Goal: Task Accomplishment & Management: Manage account settings

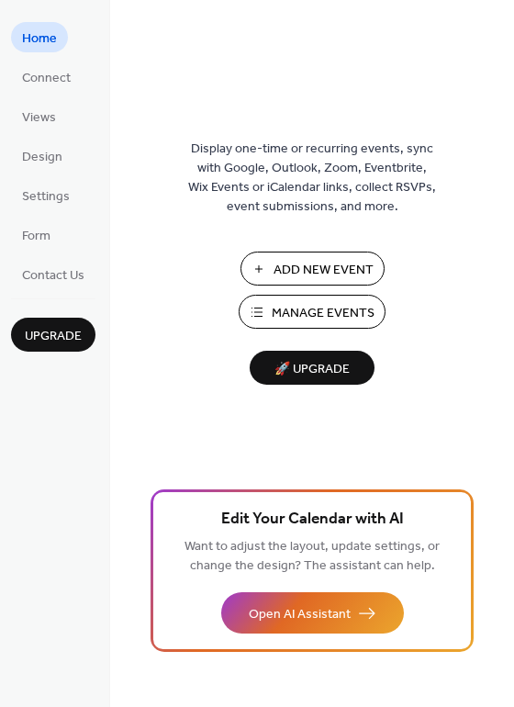
click at [315, 306] on span "Manage Events" at bounding box center [323, 313] width 103 height 19
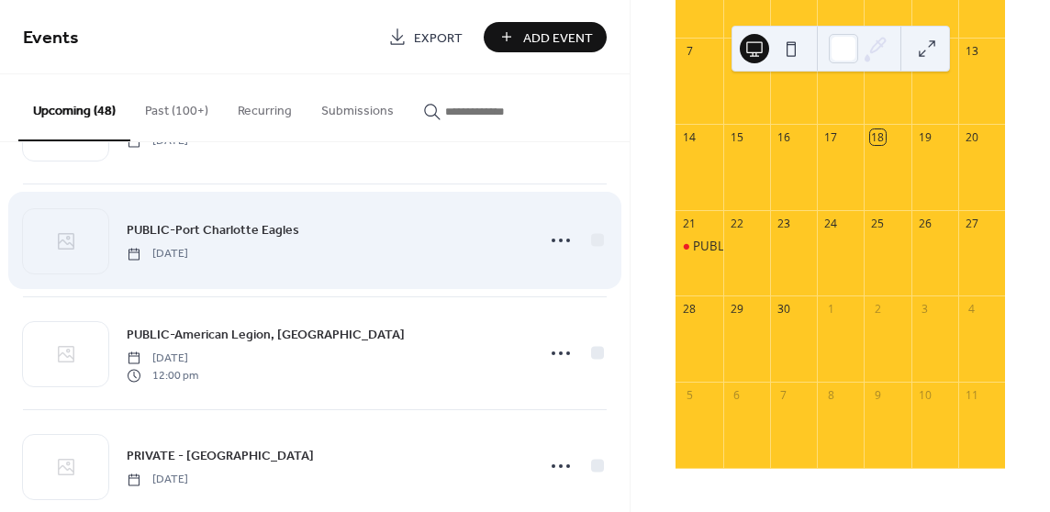
scroll to position [3825, 0]
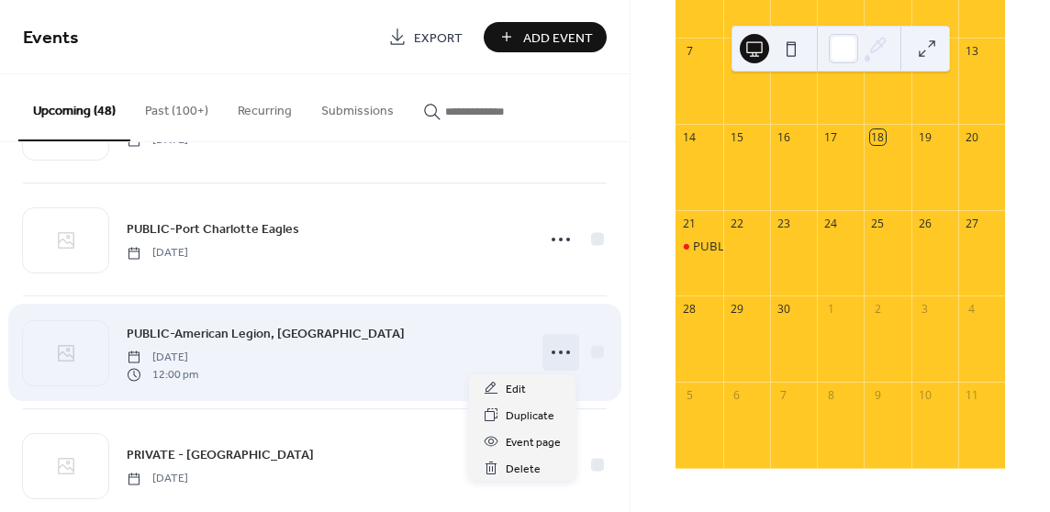
click at [556, 350] on icon at bounding box center [560, 352] width 29 height 29
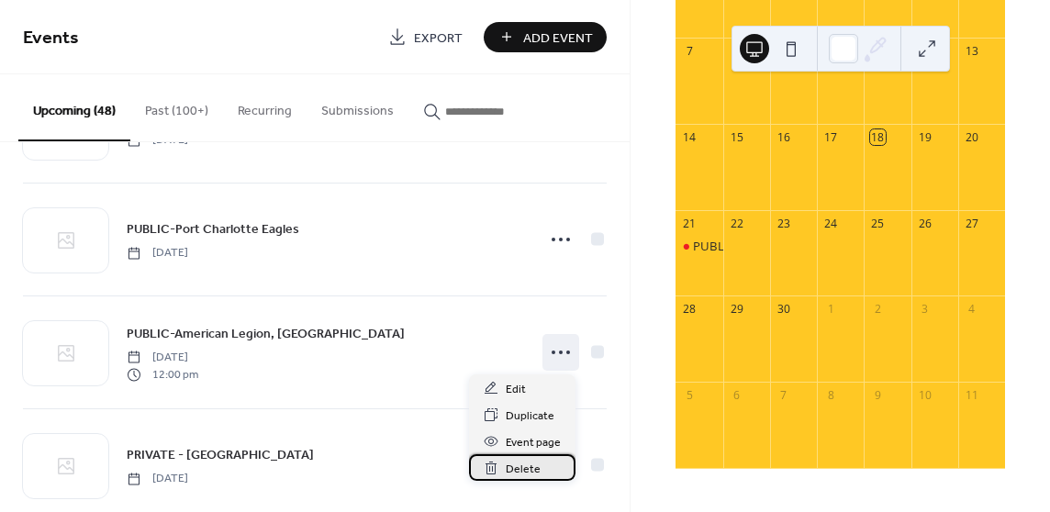
click at [526, 471] on span "Delete" at bounding box center [523, 469] width 35 height 19
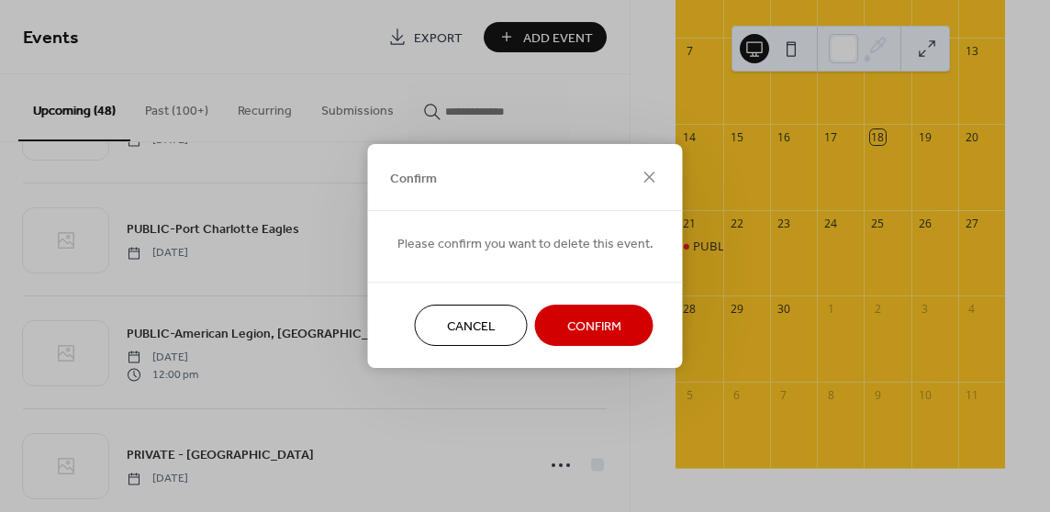
click at [593, 322] on span "Confirm" at bounding box center [594, 327] width 54 height 19
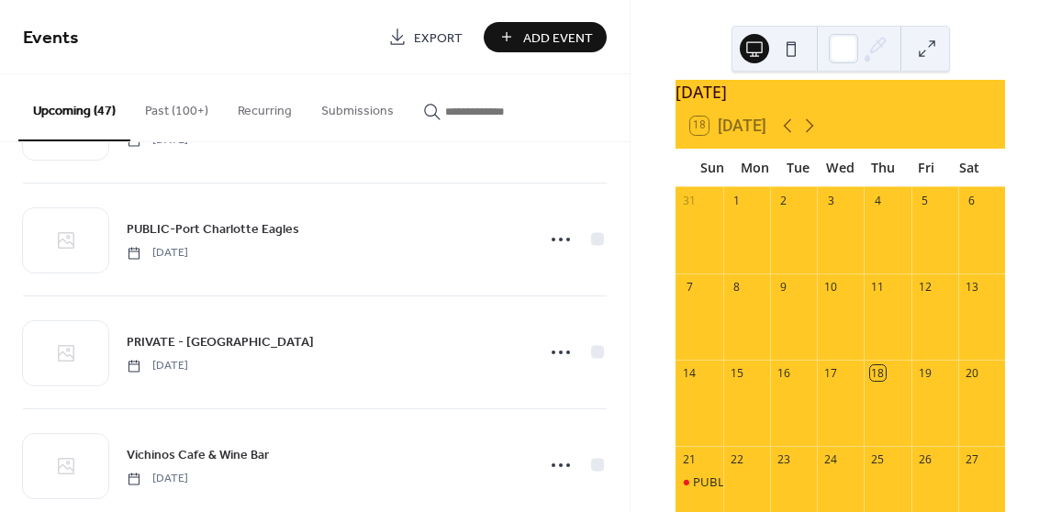
scroll to position [0, 0]
